Goal: Task Accomplishment & Management: Use online tool/utility

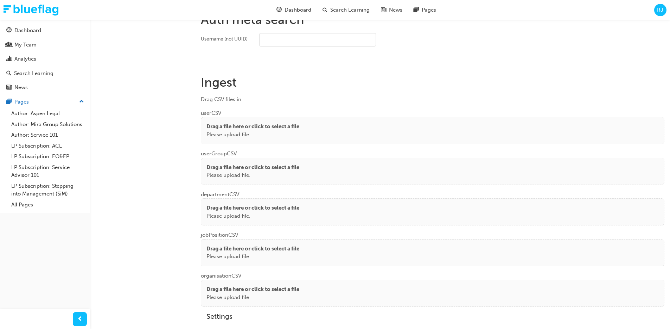
scroll to position [497, 0]
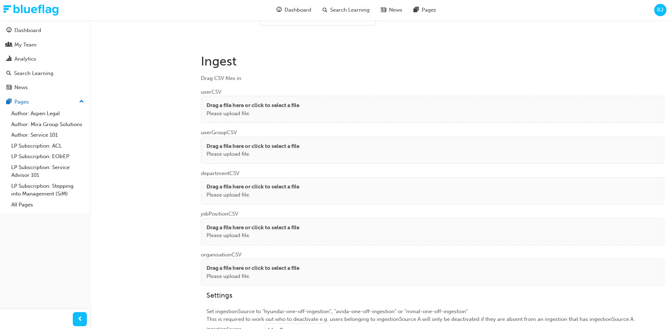
click at [229, 112] on p "Please upload file." at bounding box center [253, 113] width 93 height 8
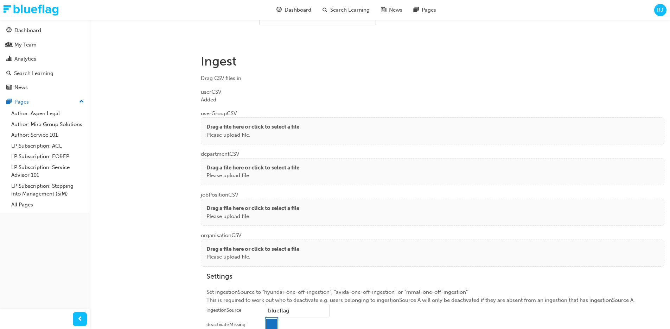
click at [223, 136] on p "Please upload file." at bounding box center [253, 135] width 93 height 8
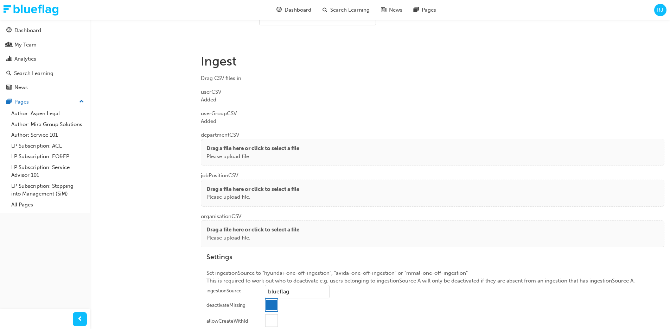
click at [221, 152] on p "Drag a file here or click to select a file" at bounding box center [253, 148] width 93 height 8
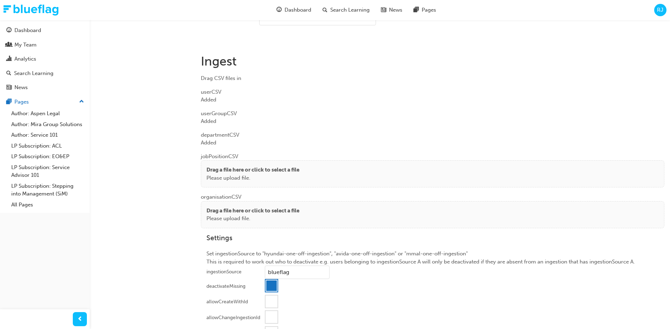
click at [242, 171] on p "Drag a file here or click to select a file" at bounding box center [253, 170] width 93 height 8
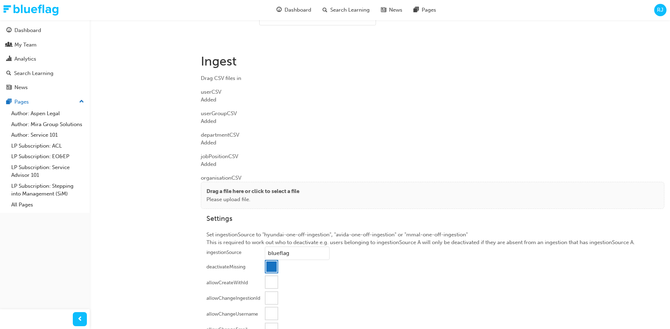
click at [236, 198] on p "Please upload file." at bounding box center [253, 199] width 93 height 8
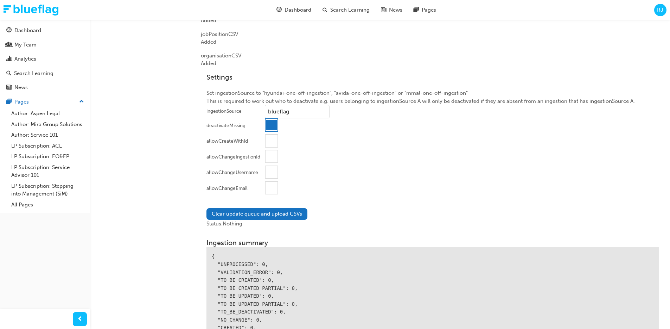
scroll to position [653, 0]
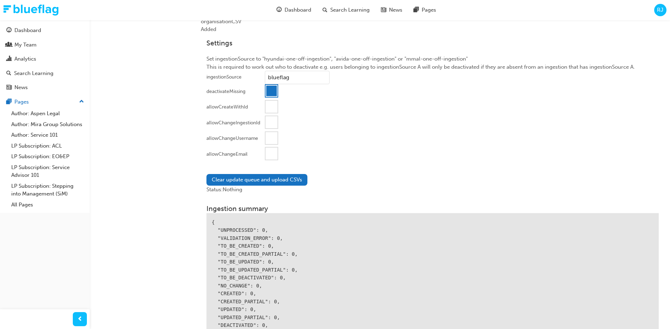
click at [270, 154] on div at bounding box center [272, 153] width 12 height 12
click at [266, 180] on button "Clear update queue and upload CSVs" at bounding box center [257, 180] width 101 height 12
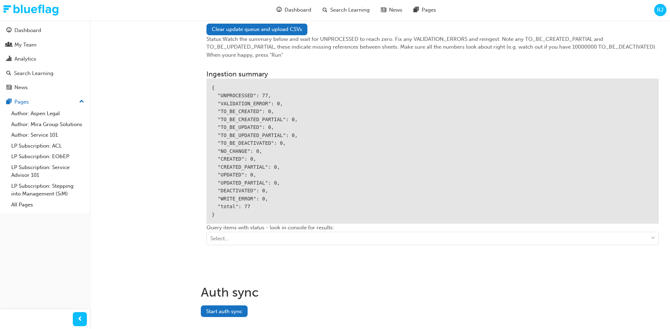
scroll to position [816, 0]
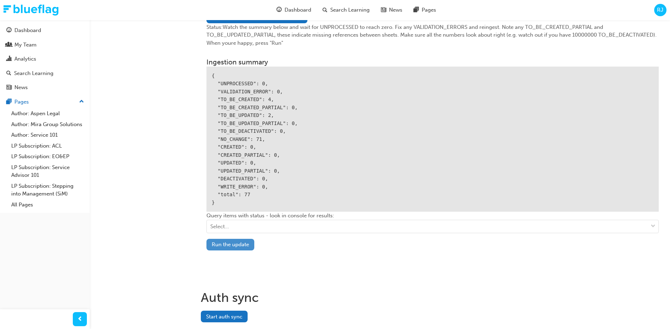
click at [235, 240] on button "Run the update" at bounding box center [231, 245] width 48 height 12
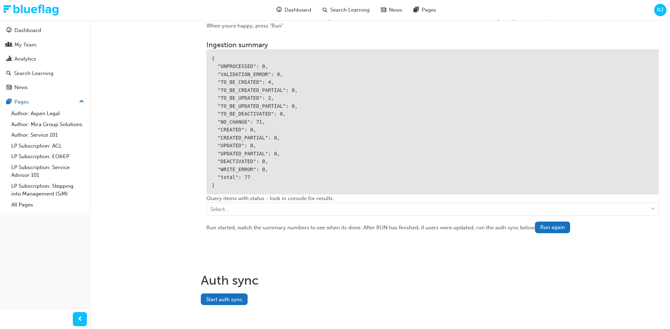
scroll to position [837, 0]
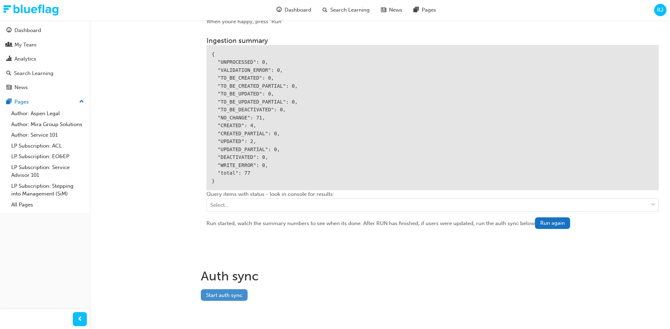
drag, startPoint x: 235, startPoint y: 299, endPoint x: 246, endPoint y: 294, distance: 12.0
click at [235, 299] on button "Start auth sync" at bounding box center [224, 295] width 47 height 12
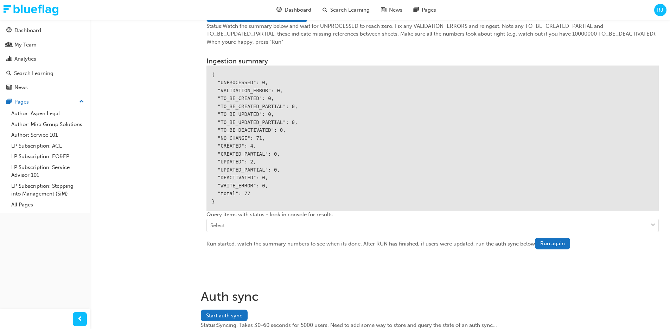
scroll to position [815, 0]
